Goal: Information Seeking & Learning: Learn about a topic

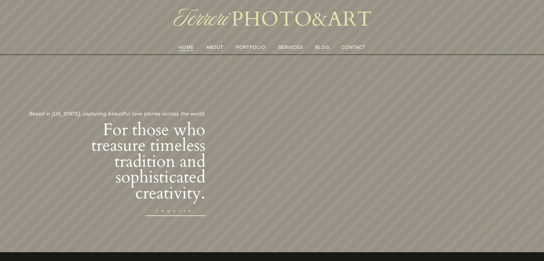
click at [216, 49] on link "ABOUT" at bounding box center [214, 46] width 17 height 9
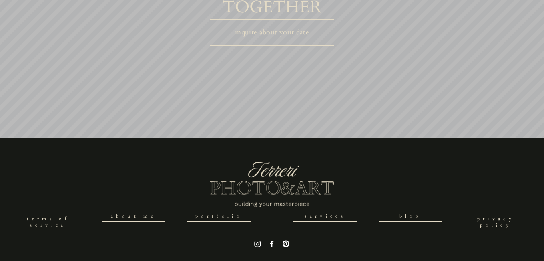
scroll to position [2147, 0]
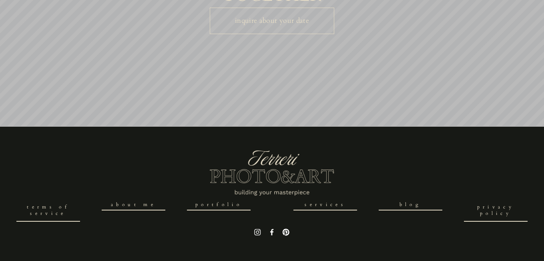
click at [324, 206] on link "services" at bounding box center [326, 205] width 64 height 11
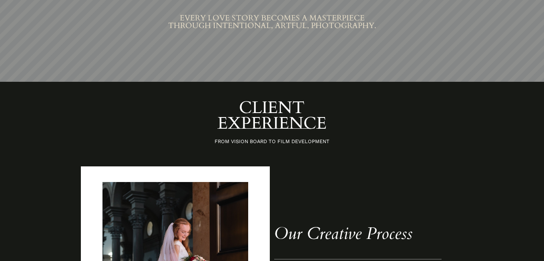
scroll to position [681, 0]
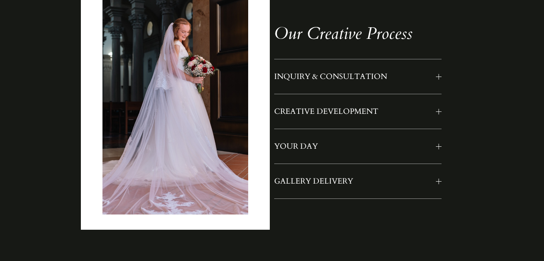
click at [310, 75] on span "INQUIRY & CONSULTATION" at bounding box center [355, 76] width 162 height 10
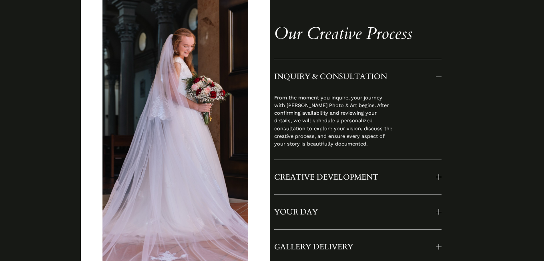
click at [310, 75] on span "INQUIRY & CONSULTATION" at bounding box center [355, 76] width 162 height 10
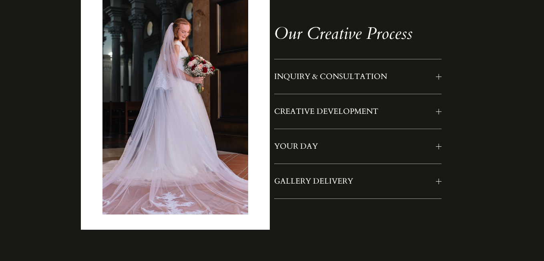
click at [305, 145] on span "YOUR DAY" at bounding box center [355, 146] width 162 height 10
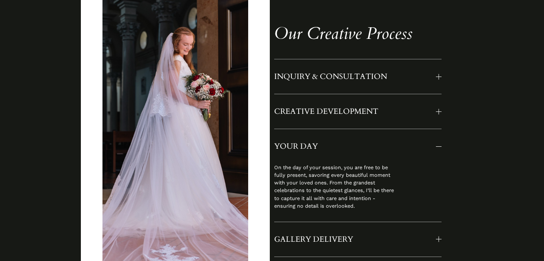
click at [305, 145] on span "YOUR DAY" at bounding box center [355, 146] width 162 height 10
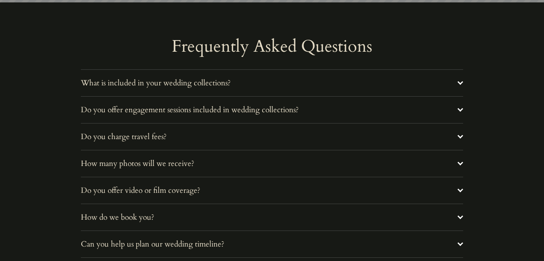
scroll to position [2686, 0]
click at [293, 67] on div "Frequently Asked Questions What is included in your wedding collections? Each w…" at bounding box center [272, 201] width 544 height 327
click at [284, 81] on span "What is included in your wedding collections?" at bounding box center [269, 82] width 377 height 10
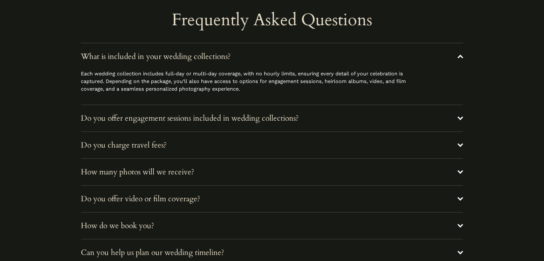
scroll to position [2713, 0]
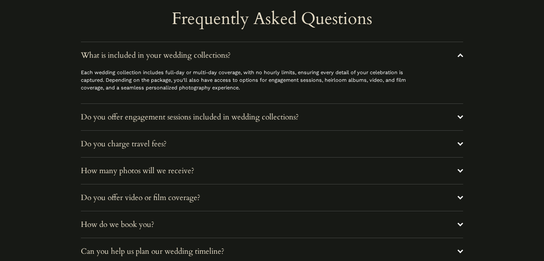
click at [275, 137] on button "Do you charge travel fees?" at bounding box center [272, 144] width 383 height 26
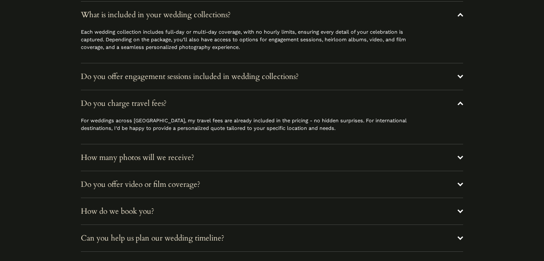
scroll to position [2754, 0]
click at [272, 149] on button "How many photos will we receive?" at bounding box center [272, 156] width 383 height 26
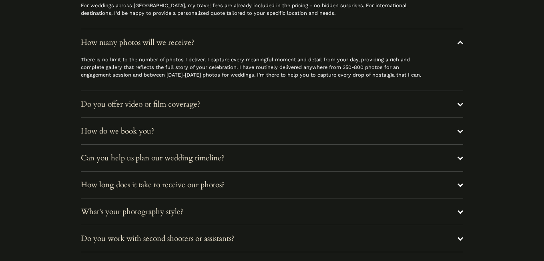
scroll to position [2871, 0]
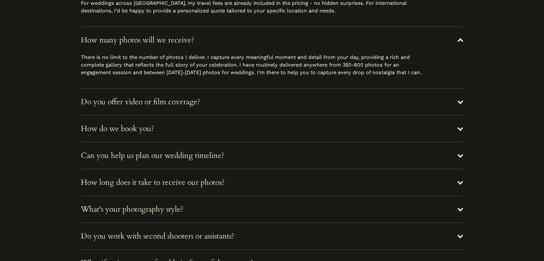
click at [264, 155] on span "Can you help us plan our wedding timeline?" at bounding box center [269, 155] width 377 height 10
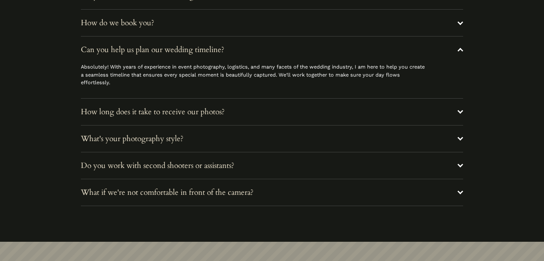
scroll to position [2977, 0]
click at [109, 115] on span "How long does it take to receive our photos?" at bounding box center [269, 111] width 377 height 10
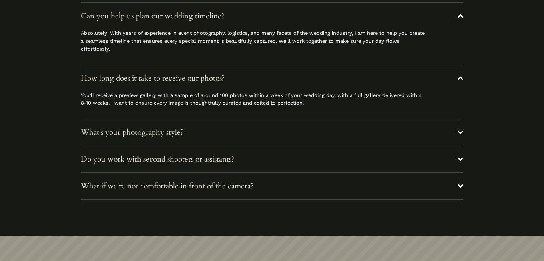
scroll to position [3022, 0]
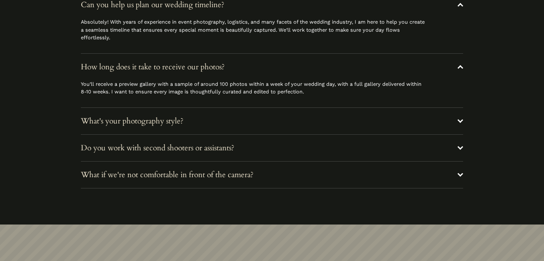
click at [103, 123] on span "What's your photography style?" at bounding box center [269, 121] width 377 height 10
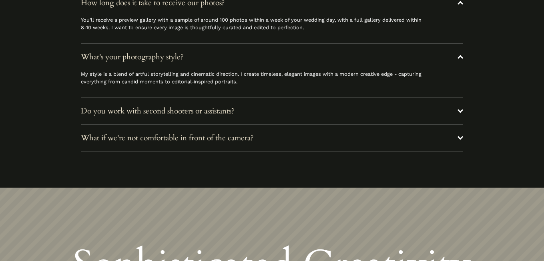
scroll to position [3095, 0]
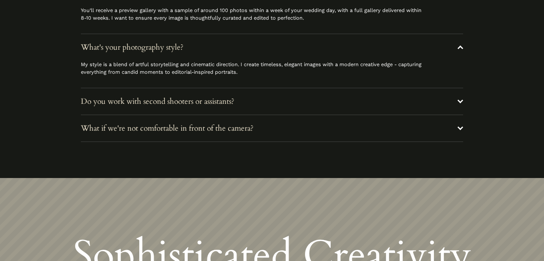
click at [104, 101] on span "Do you work with second shooters or assistants?" at bounding box center [269, 101] width 377 height 10
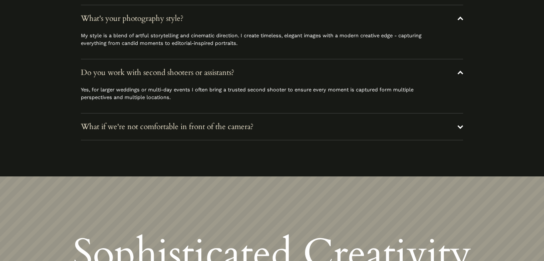
scroll to position [3139, 0]
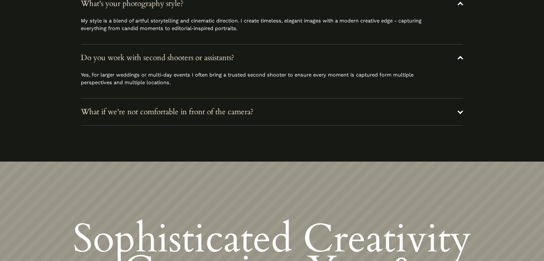
click at [91, 115] on span "What if we're not comfortable in front of the camera?" at bounding box center [269, 112] width 377 height 10
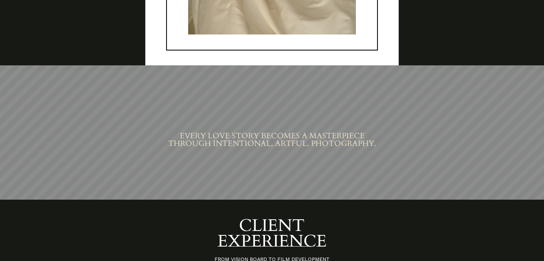
scroll to position [0, 0]
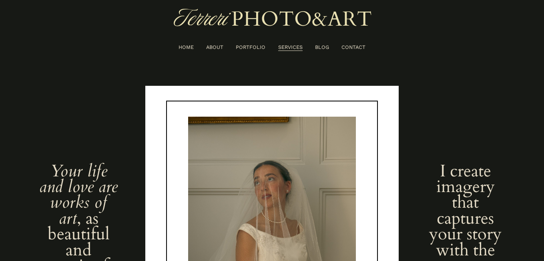
click at [250, 41] on div "HOME ABOUT PORTFOLIO SERVICES BLOG CONTACT" at bounding box center [272, 27] width 256 height 47
click at [248, 48] on link "PORTFOLIO" at bounding box center [251, 46] width 30 height 9
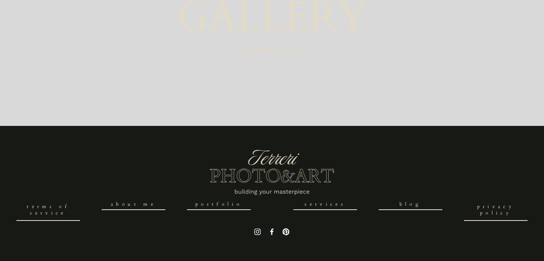
scroll to position [1834, 0]
